Goal: Information Seeking & Learning: Learn about a topic

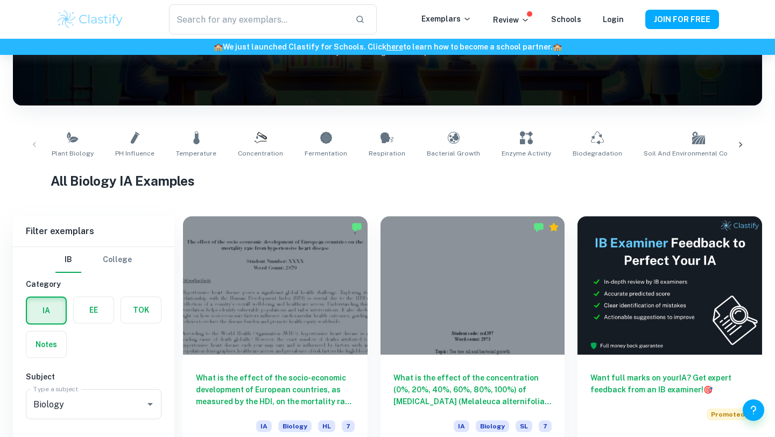
scroll to position [284, 0]
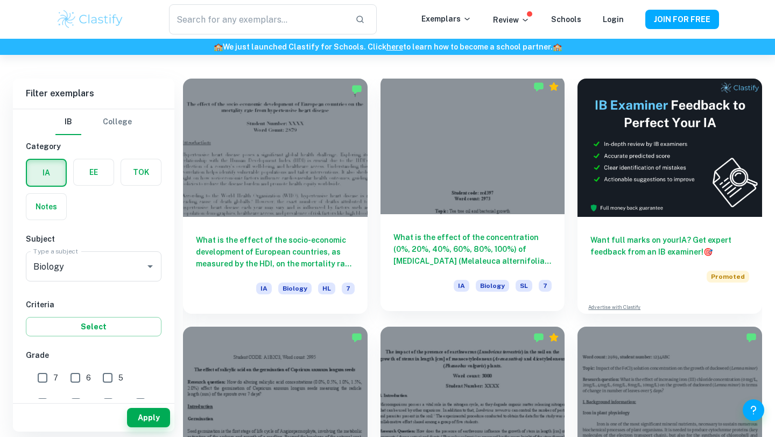
click at [499, 254] on h6 "What is the effect of the concentration (0%, 20%, 40%, 60%, 80%, 100%) of [MEDI…" at bounding box center [472, 249] width 159 height 36
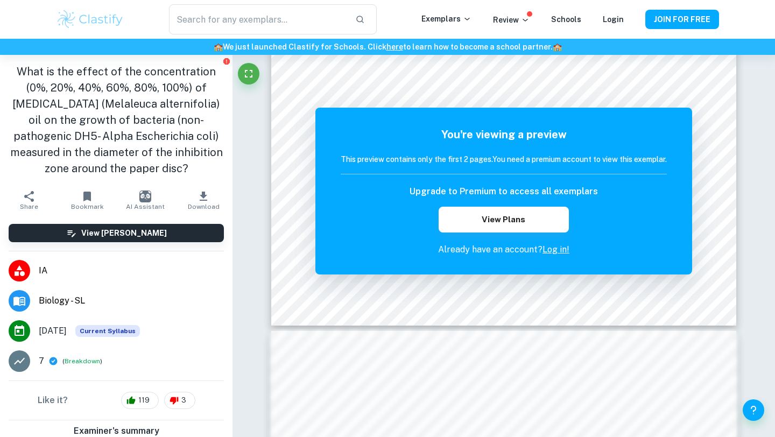
scroll to position [349, 0]
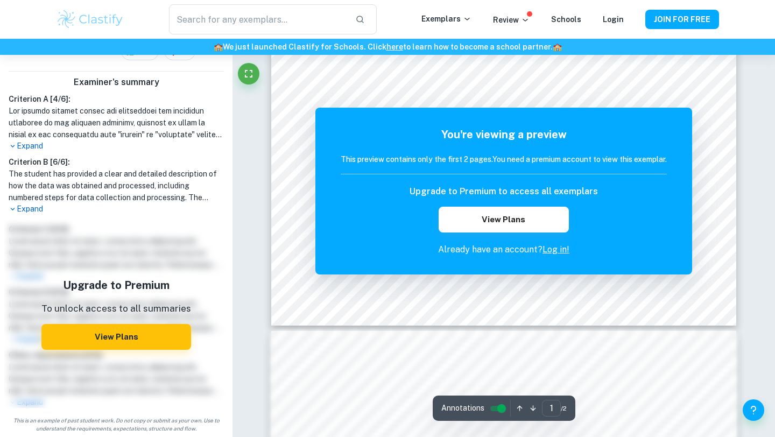
click at [315, 327] on div "The remaining pages are not being displayed You're viewing a preview This previ…" at bounding box center [503, 360] width 465 height 1384
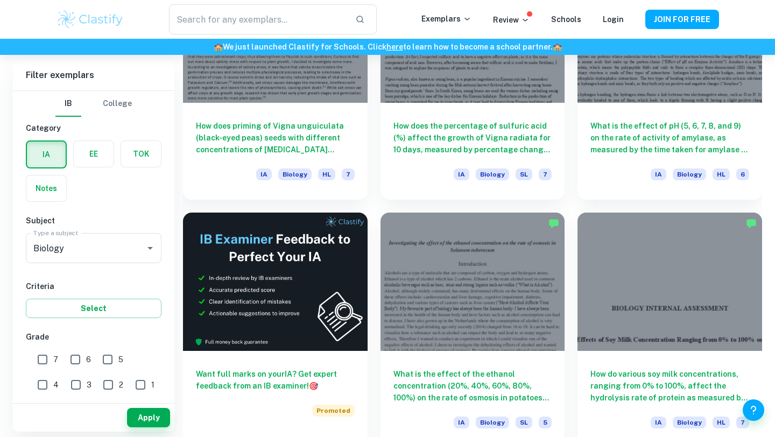
scroll to position [1813, 0]
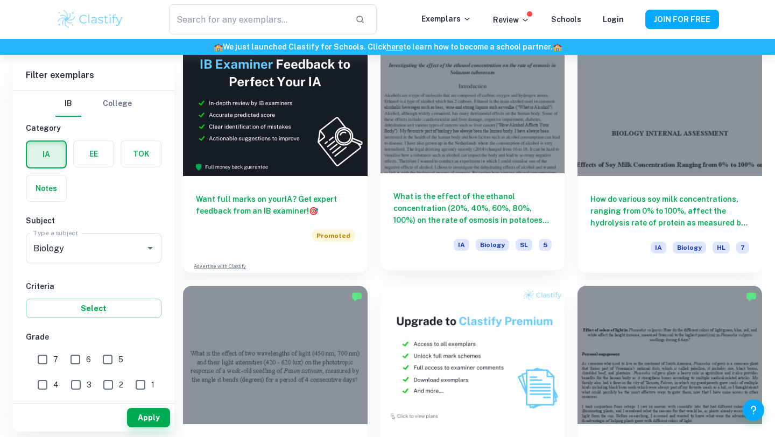
click at [518, 205] on h6 "What is the effect of the ethanol concentration (20%, 40%, 60%, 80%, 100%) on t…" at bounding box center [472, 208] width 159 height 36
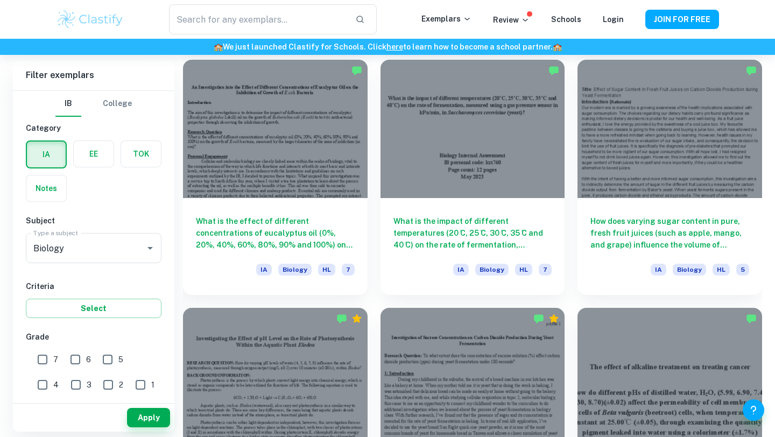
scroll to position [2534, 0]
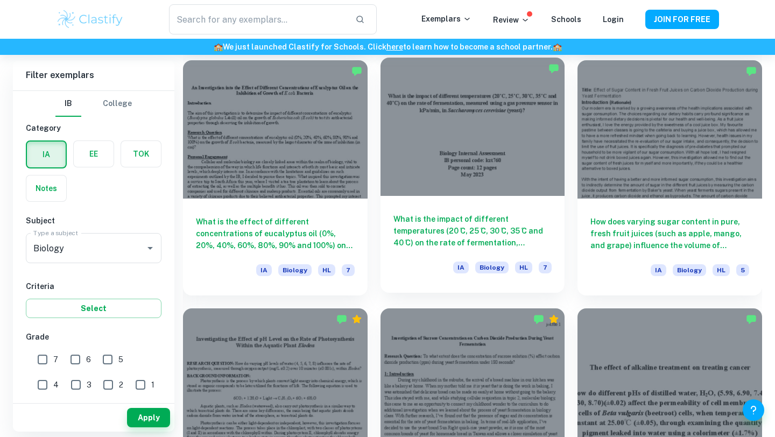
click at [477, 230] on h6 "What is the impact of different temperatures (20 ̊C, 25 ̊C, 30 ̊C, 35 ̊C and 40…" at bounding box center [472, 231] width 159 height 36
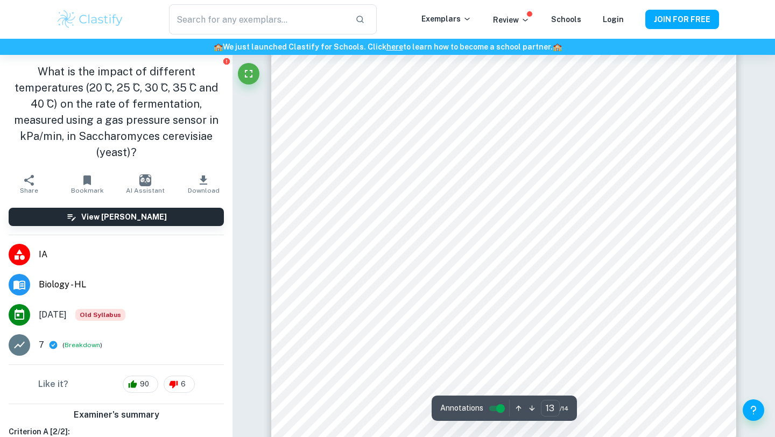
scroll to position [8274, 0]
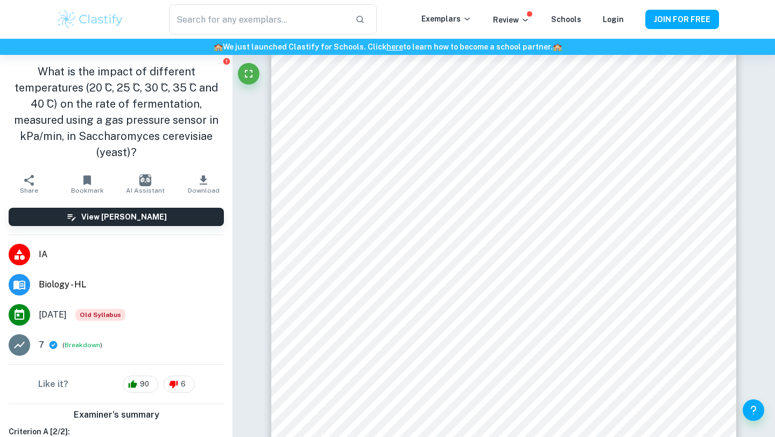
type input "14"
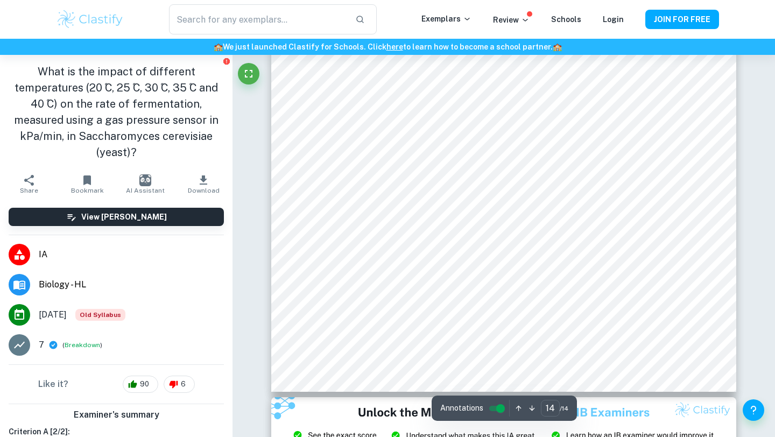
scroll to position [9193, 0]
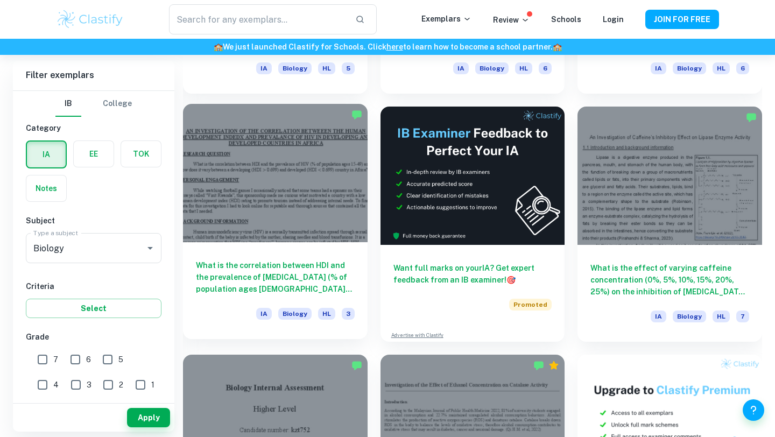
scroll to position [3246, 0]
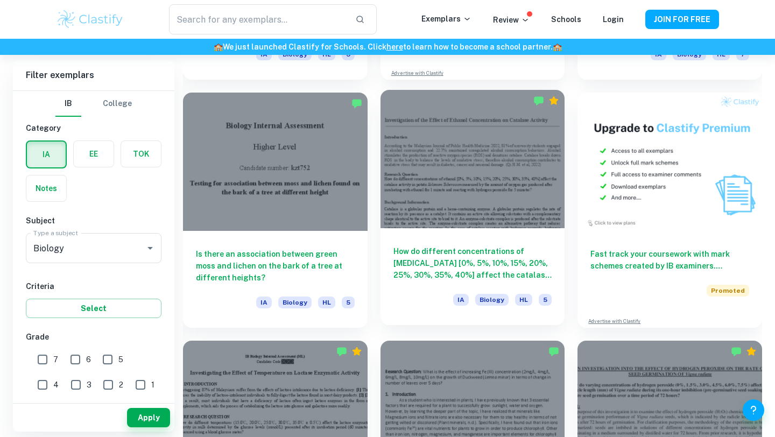
click at [450, 257] on h6 "How do different concentrations of [MEDICAL_DATA] [0%, 5%, 10%, 15%, 20%, 25%, …" at bounding box center [472, 263] width 159 height 36
